Goal: Information Seeking & Learning: Learn about a topic

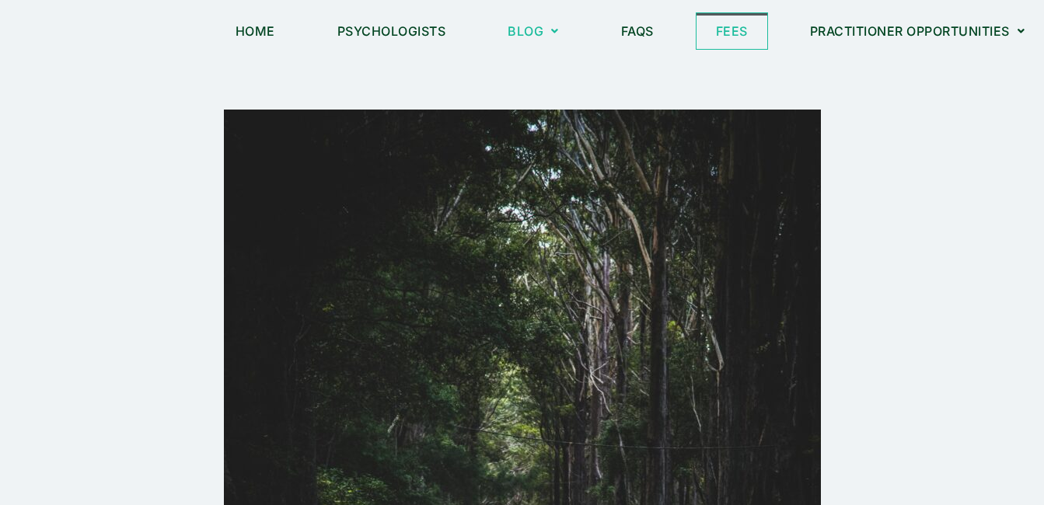
click at [723, 32] on link "Fees" at bounding box center [732, 31] width 71 height 36
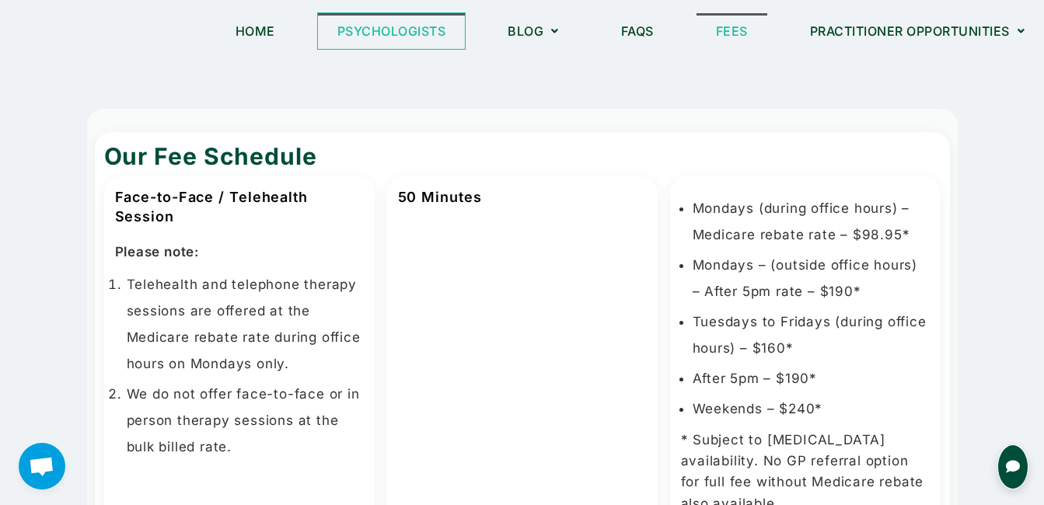
click at [402, 26] on link "Psychologists" at bounding box center [392, 31] width 148 height 36
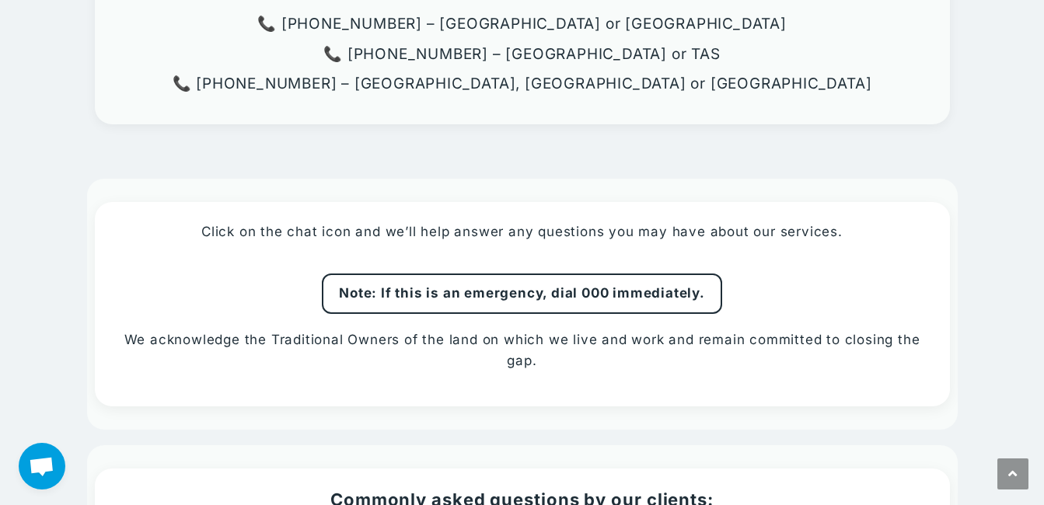
scroll to position [1151, 0]
